Goal: Transaction & Acquisition: Purchase product/service

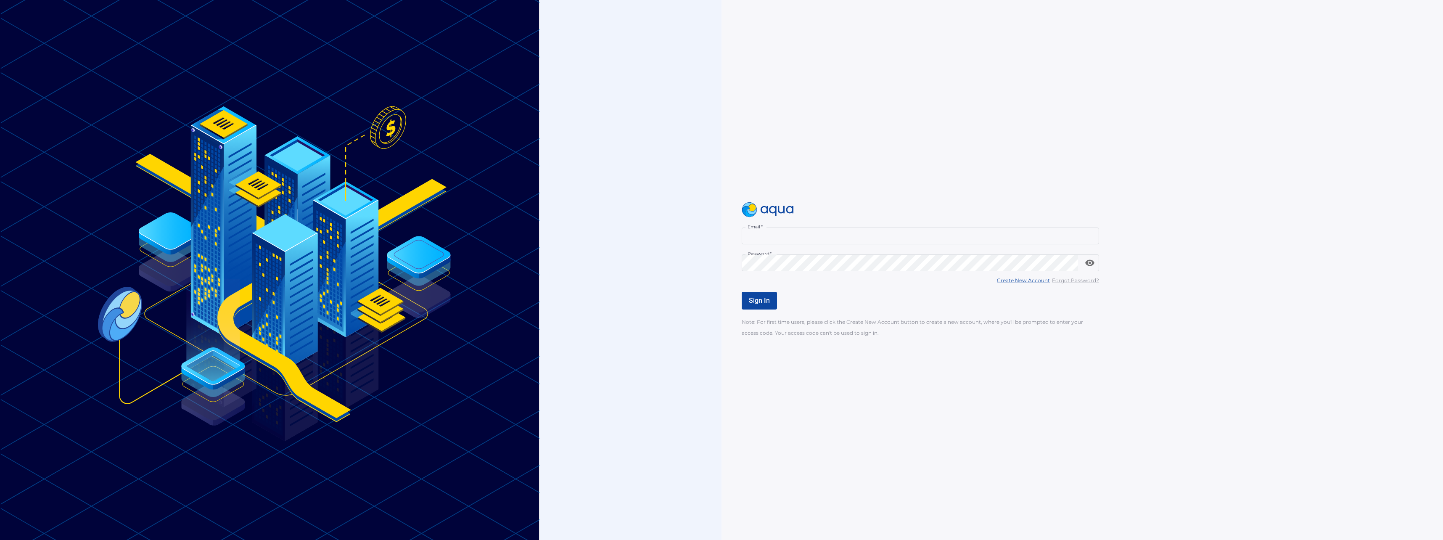
click at [777, 235] on input "Email   *" at bounding box center [920, 235] width 357 height 17
type input "**********"
click at [754, 297] on span "Sign In" at bounding box center [759, 300] width 21 height 8
click at [757, 300] on span "Sign In" at bounding box center [759, 300] width 21 height 8
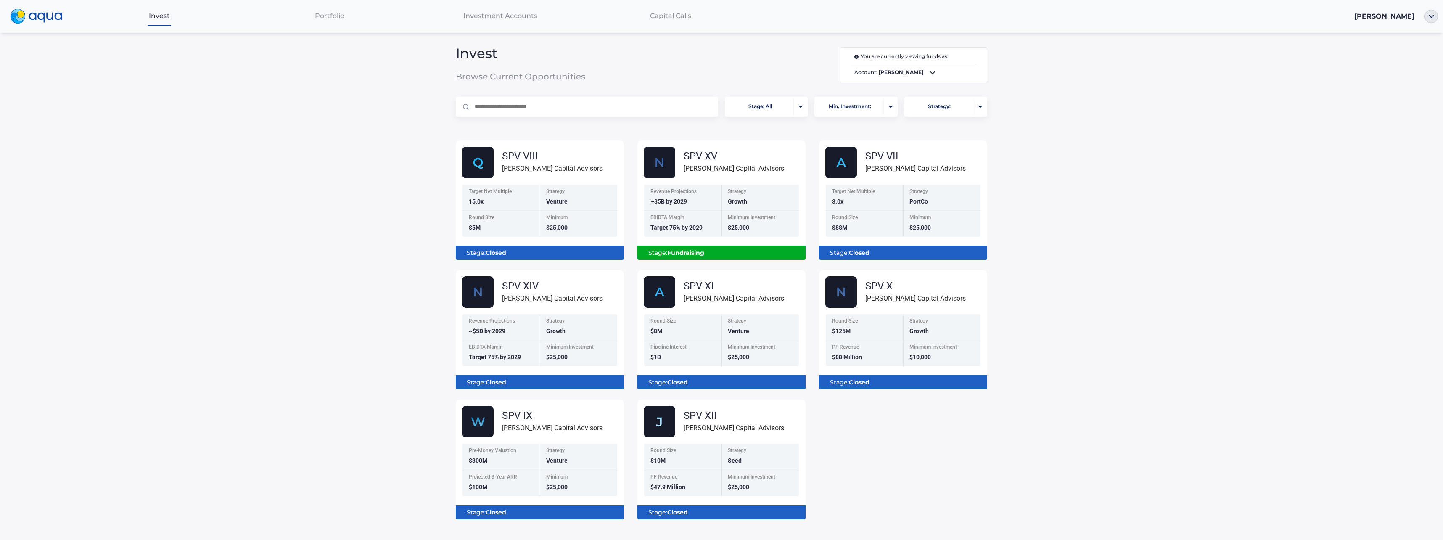
click at [705, 222] on div "EBIDTA Margin Target 75% by 2029" at bounding box center [682, 224] width 77 height 26
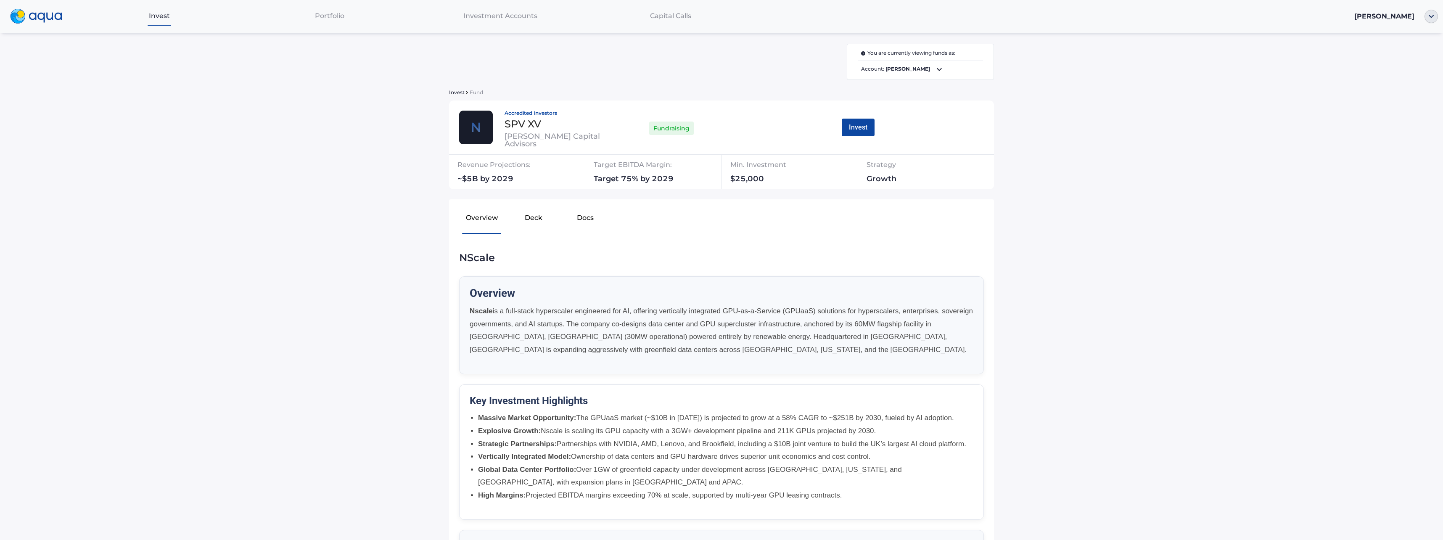
click at [859, 129] on button "Invest" at bounding box center [858, 128] width 33 height 18
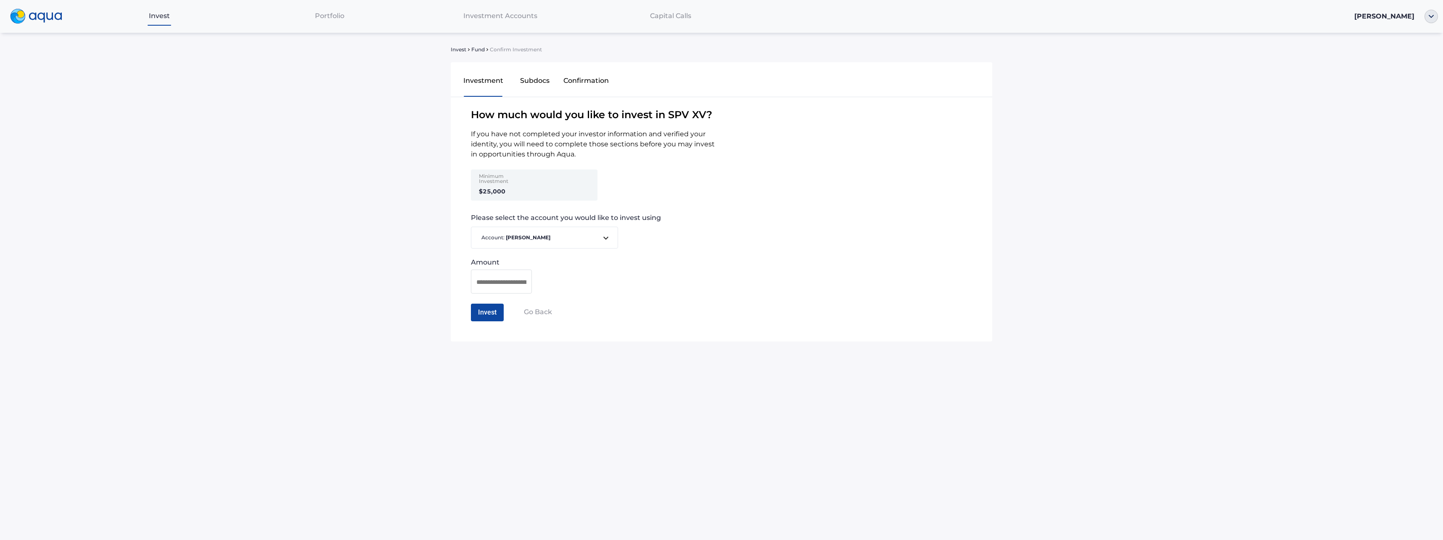
click at [516, 287] on input at bounding box center [501, 282] width 50 height 11
type input "*******"
click at [494, 312] on button "Invest" at bounding box center [487, 313] width 33 height 18
click at [605, 241] on icon at bounding box center [606, 238] width 10 height 10
click at [605, 241] on div at bounding box center [721, 270] width 1443 height 540
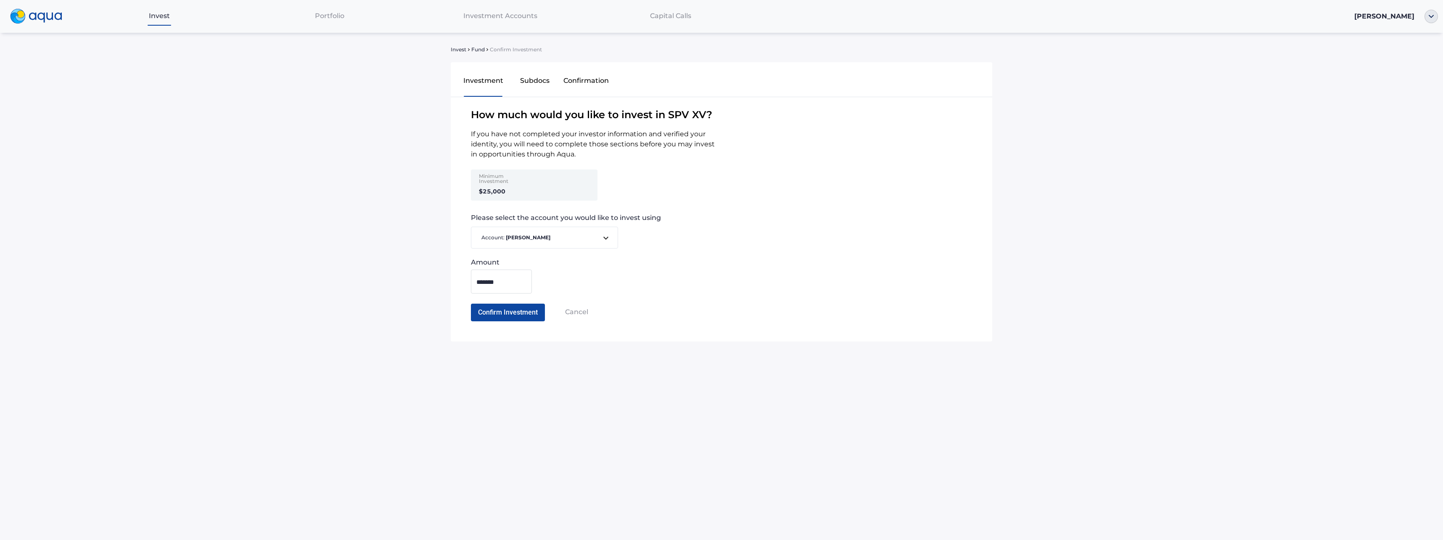
click at [524, 316] on button "Confirm Investment" at bounding box center [508, 313] width 74 height 18
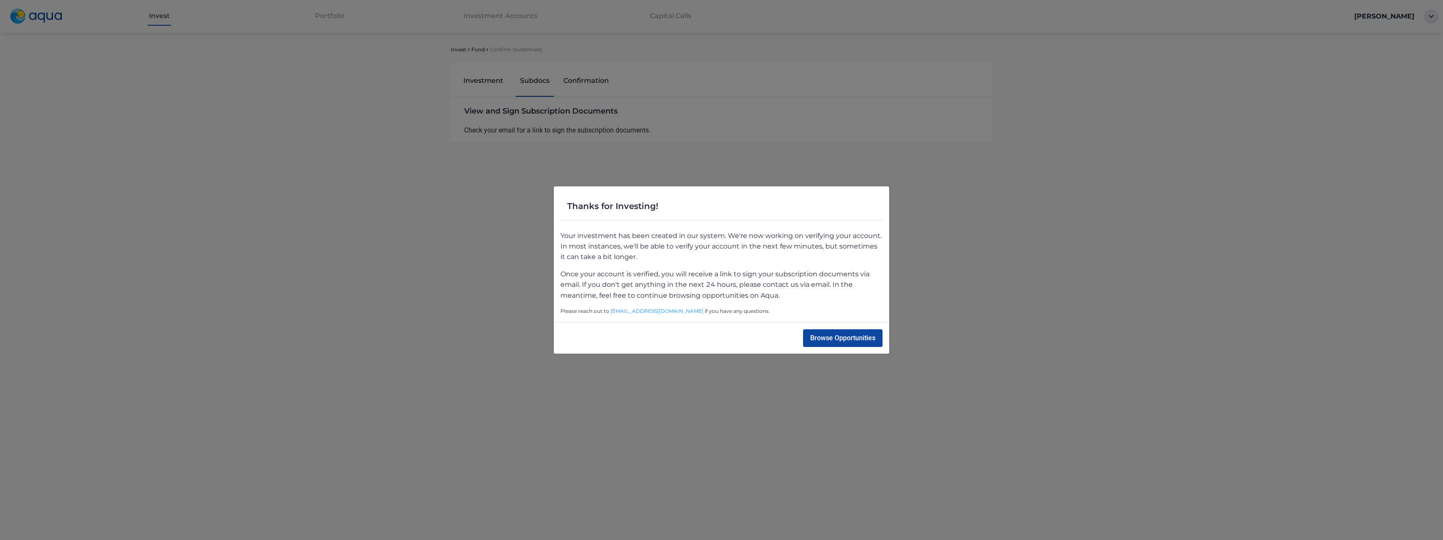
click at [848, 338] on button "Browse Opportunities" at bounding box center [842, 338] width 79 height 18
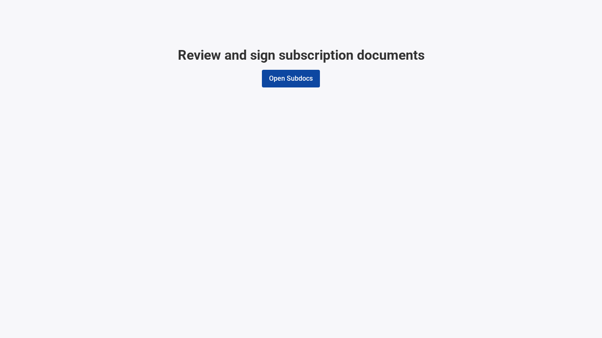
click at [291, 79] on button "Open Subdocs" at bounding box center [291, 79] width 58 height 18
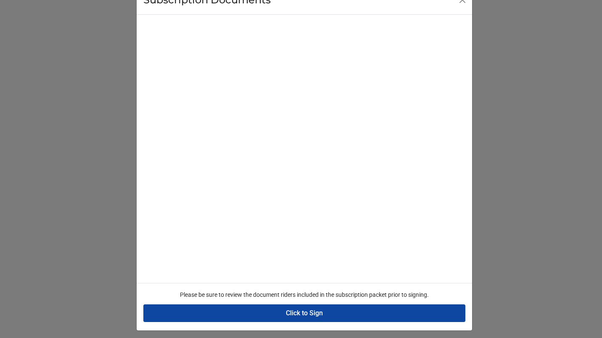
scroll to position [31, 0]
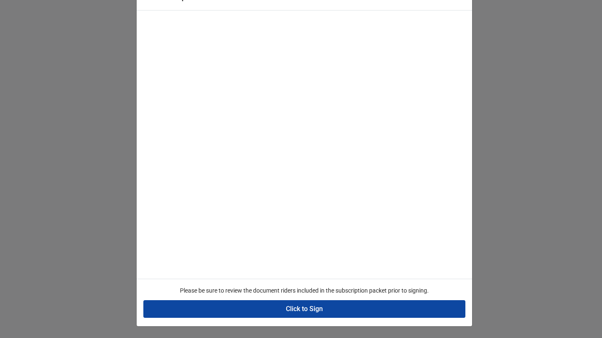
click at [308, 309] on button "Click to Sign" at bounding box center [304, 309] width 322 height 18
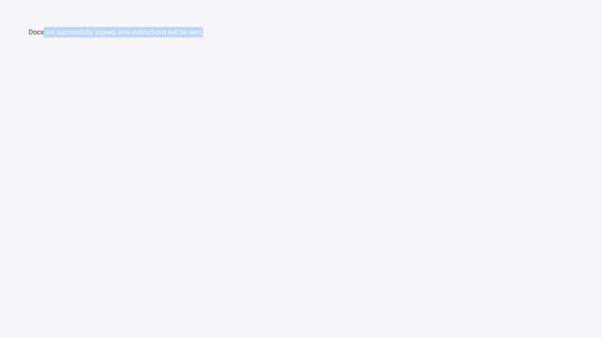
drag, startPoint x: 44, startPoint y: 34, endPoint x: 202, endPoint y: 38, distance: 158.6
click at [202, 38] on div "Docs are successfully signed, wire instructions will be sent." at bounding box center [301, 169] width 602 height 338
drag, startPoint x: 202, startPoint y: 38, endPoint x: 197, endPoint y: 38, distance: 5.5
click at [197, 38] on div "Docs are successfully signed, wire instructions will be sent." at bounding box center [301, 169] width 602 height 338
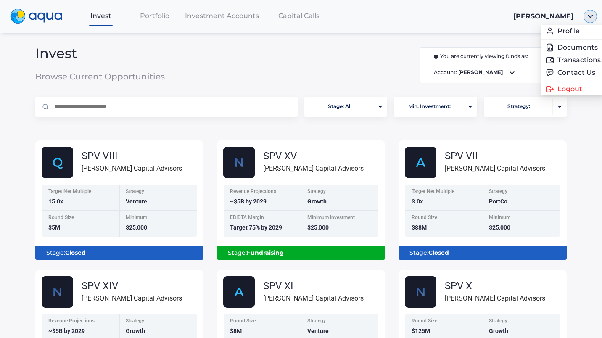
click at [586, 13] on img "button" at bounding box center [590, 16] width 13 height 13
click at [566, 49] on link "Documents" at bounding box center [564, 47] width 55 height 8
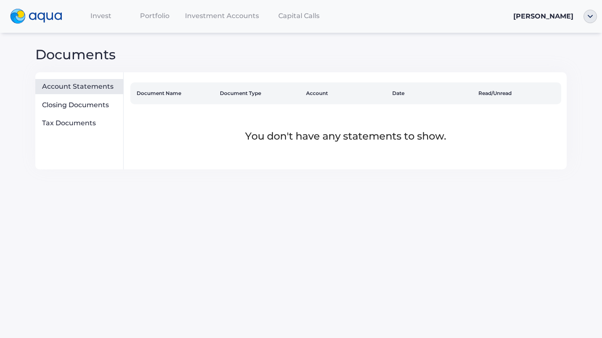
click at [93, 111] on div "Closing Documents" at bounding box center [79, 105] width 88 height 15
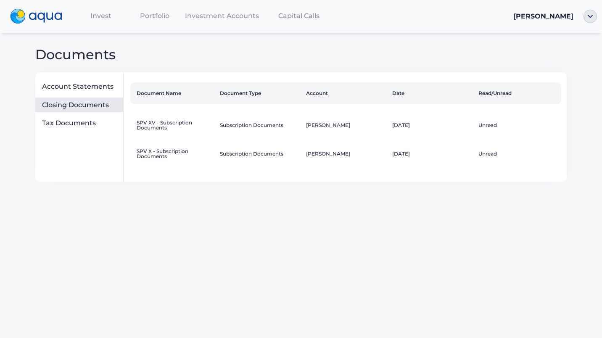
click at [180, 128] on td "SPV XV - Subscription Documents" at bounding box center [173, 125] width 86 height 29
